Goal: Information Seeking & Learning: Understand process/instructions

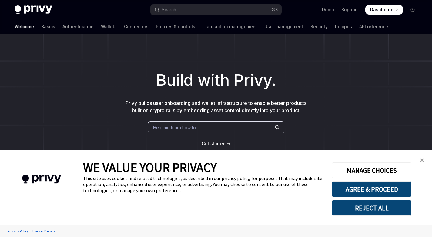
click at [422, 160] on img "close banner" at bounding box center [422, 160] width 4 height 4
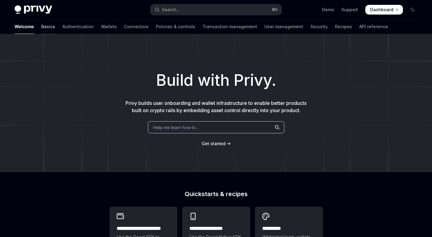
click at [41, 28] on link "Basics" at bounding box center [48, 26] width 14 height 15
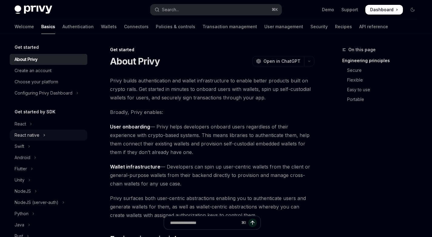
click at [45, 134] on button "React native" at bounding box center [49, 135] width 78 height 11
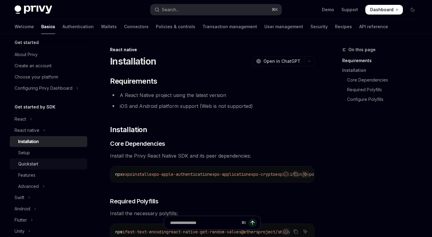
scroll to position [12, 0]
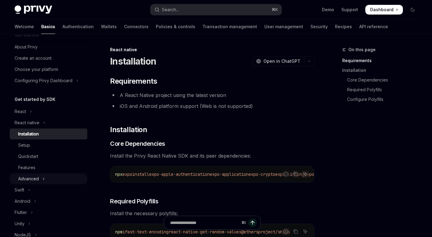
click at [43, 179] on icon "Toggle Advanced section" at bounding box center [43, 178] width 2 height 7
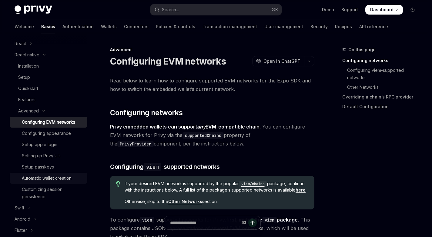
scroll to position [81, 0]
click at [101, 28] on link "Wallets" at bounding box center [109, 26] width 16 height 15
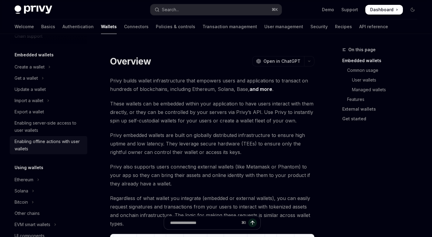
scroll to position [65, 0]
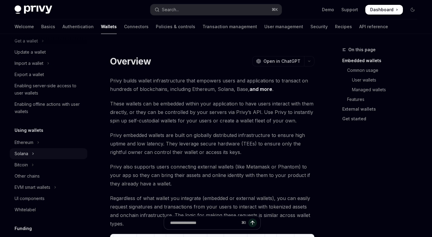
click at [35, 155] on button "Solana" at bounding box center [49, 153] width 78 height 11
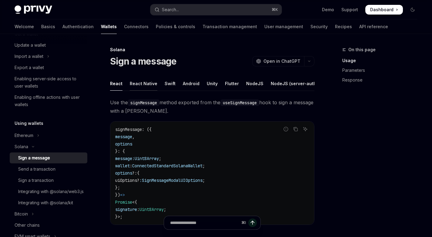
click at [137, 82] on div "React Native" at bounding box center [144, 83] width 28 height 14
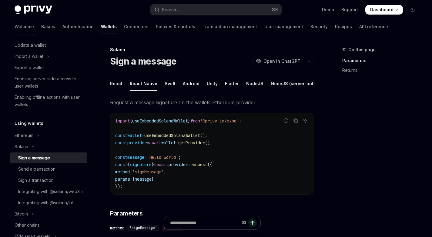
click at [141, 85] on div "React Native" at bounding box center [144, 83] width 28 height 14
type textarea "*"
click at [151, 182] on span "message" at bounding box center [143, 178] width 17 height 5
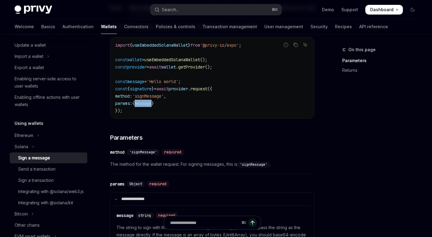
scroll to position [75, 0]
click at [185, 105] on code "import { useEmbeddedSolanaWallet } from '@privy-io/expo' ; const wallet = useEm…" at bounding box center [212, 78] width 194 height 73
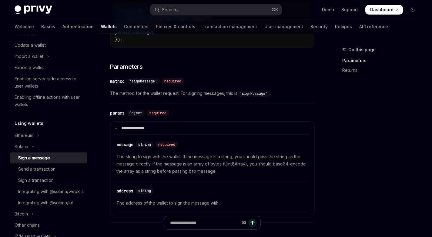
scroll to position [141, 0]
